Goal: Information Seeking & Learning: Learn about a topic

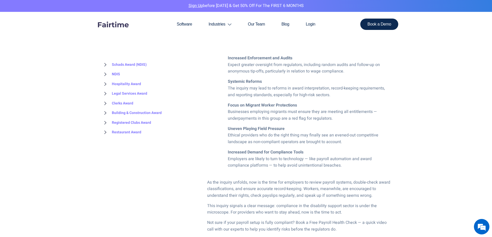
scroll to position [335, 0]
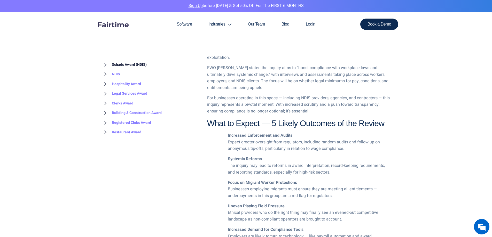
click at [133, 64] on link "Schads Award (NDIS)" at bounding box center [123, 65] width 45 height 10
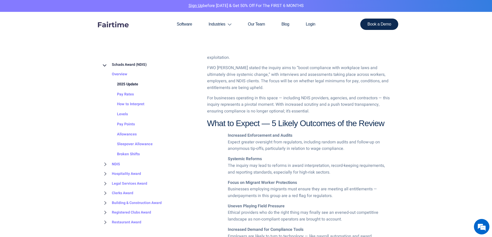
click at [127, 84] on link "2025 Update" at bounding box center [122, 84] width 31 height 10
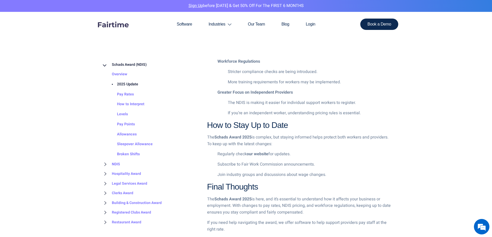
scroll to position [594, 0]
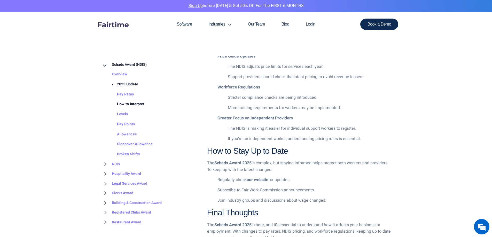
click at [134, 105] on link "How to Interpret" at bounding box center [126, 105] width 38 height 10
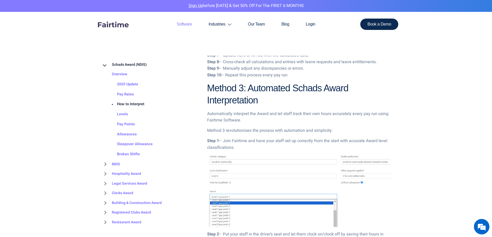
scroll to position [542, 0]
